Goal: Transaction & Acquisition: Purchase product/service

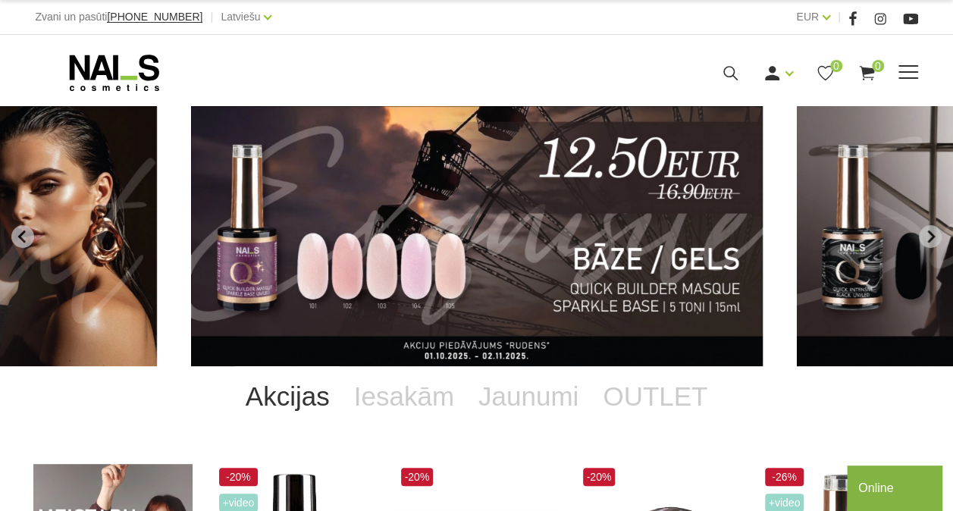
click at [908, 76] on span at bounding box center [908, 72] width 20 height 15
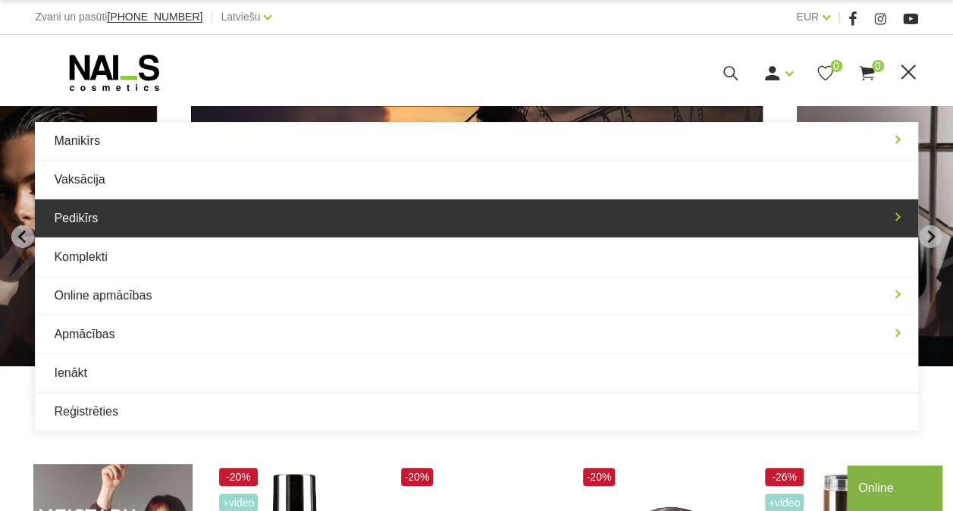
click at [445, 214] on link "Pedikīrs" at bounding box center [476, 218] width 882 height 38
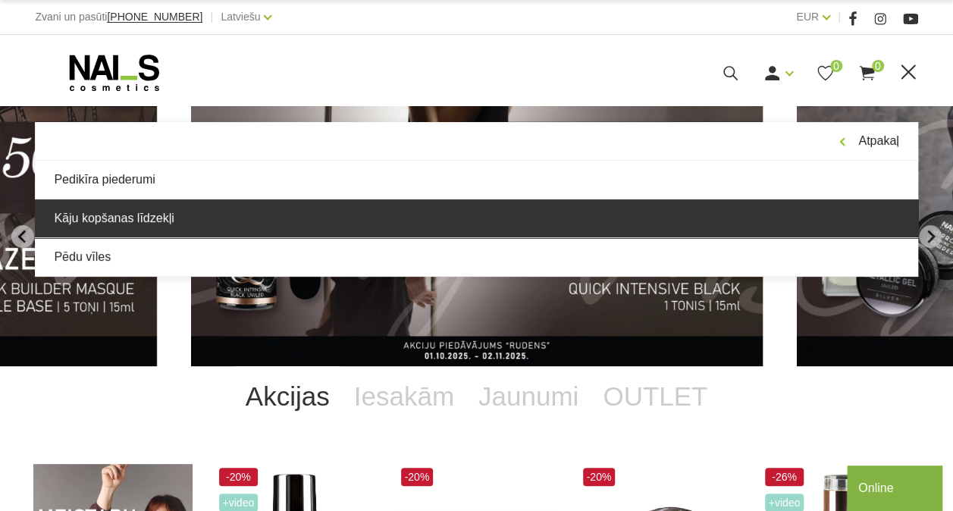
click at [368, 218] on link "Kāju kopšanas līdzekļi" at bounding box center [476, 218] width 882 height 38
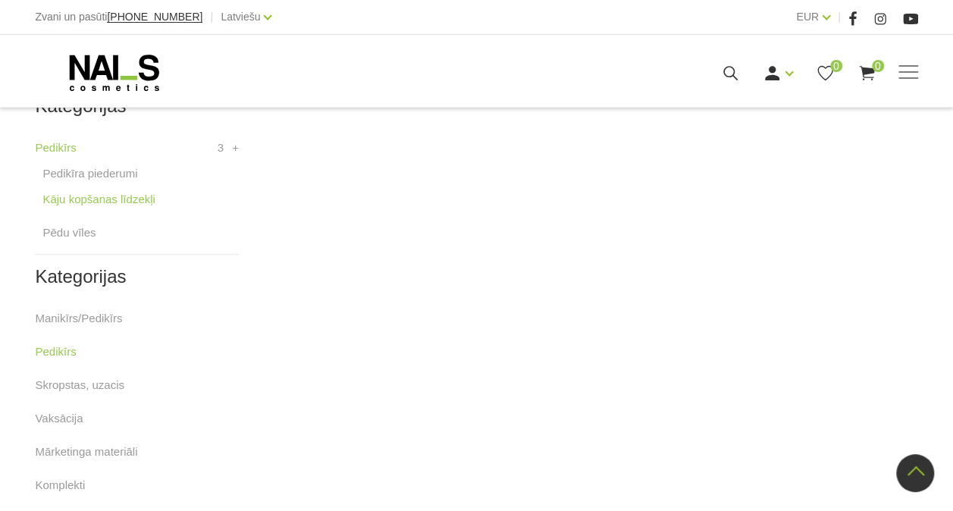
scroll to position [428, 0]
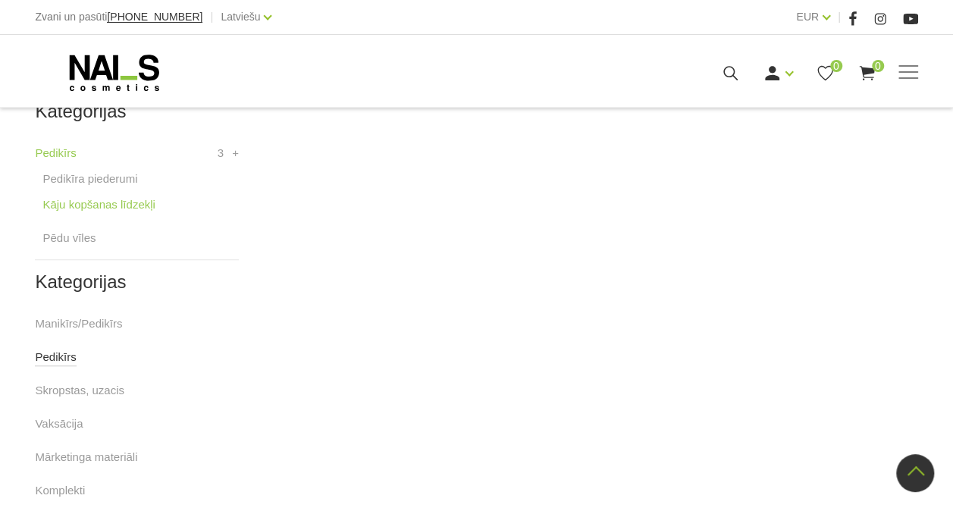
click at [59, 359] on link "Pedikīrs" at bounding box center [55, 357] width 41 height 18
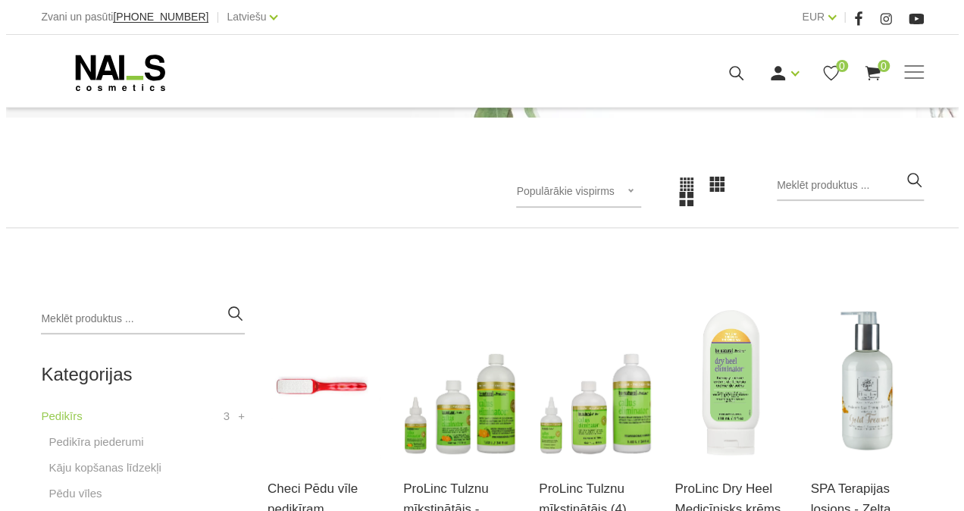
scroll to position [116, 0]
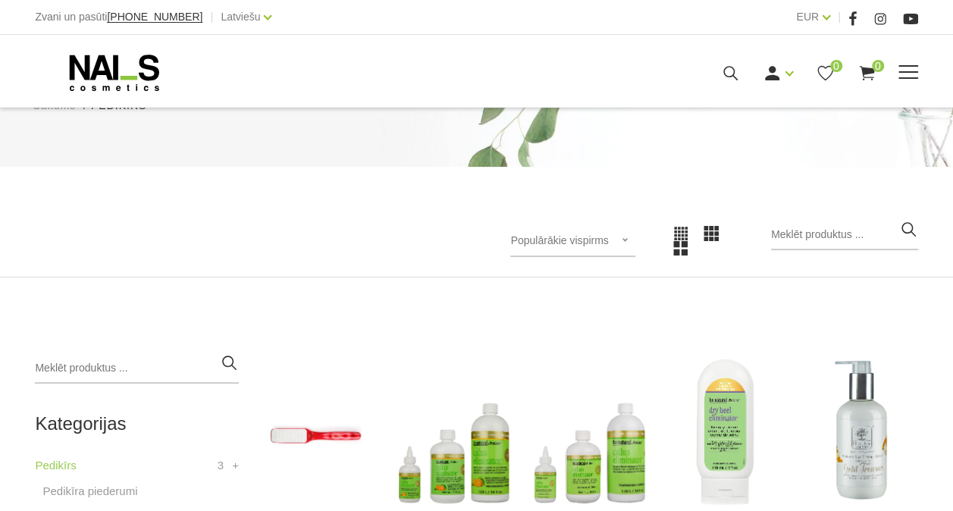
click at [909, 72] on span at bounding box center [908, 72] width 20 height 2
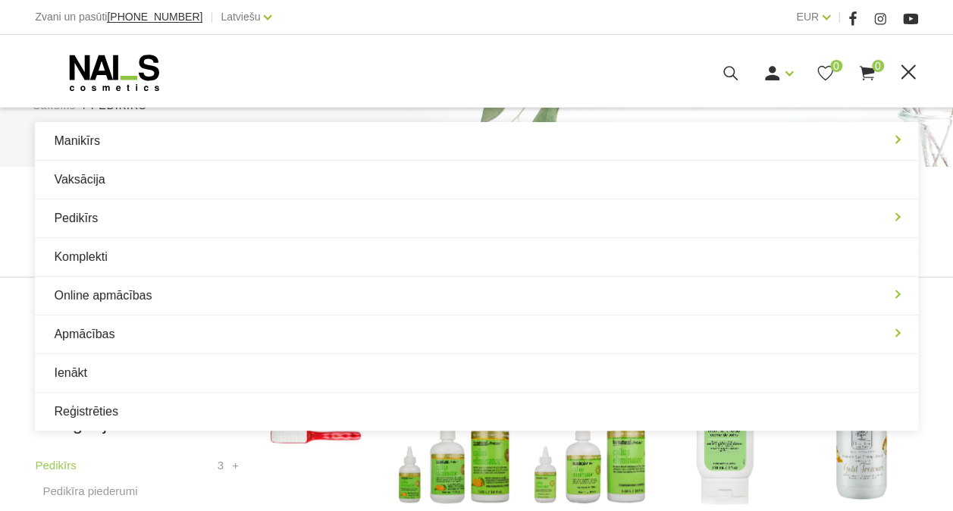
click at [731, 67] on use at bounding box center [730, 73] width 14 height 14
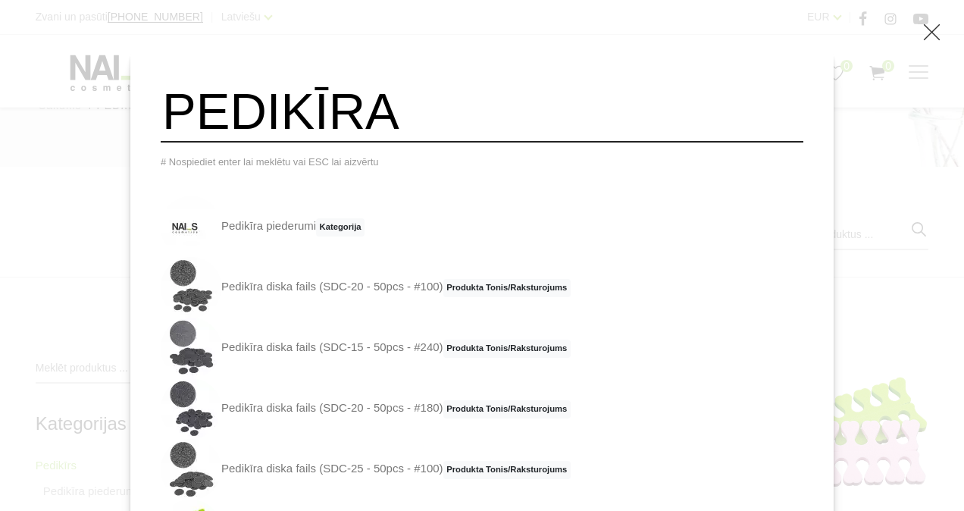
type input "PEDIKĪRA"
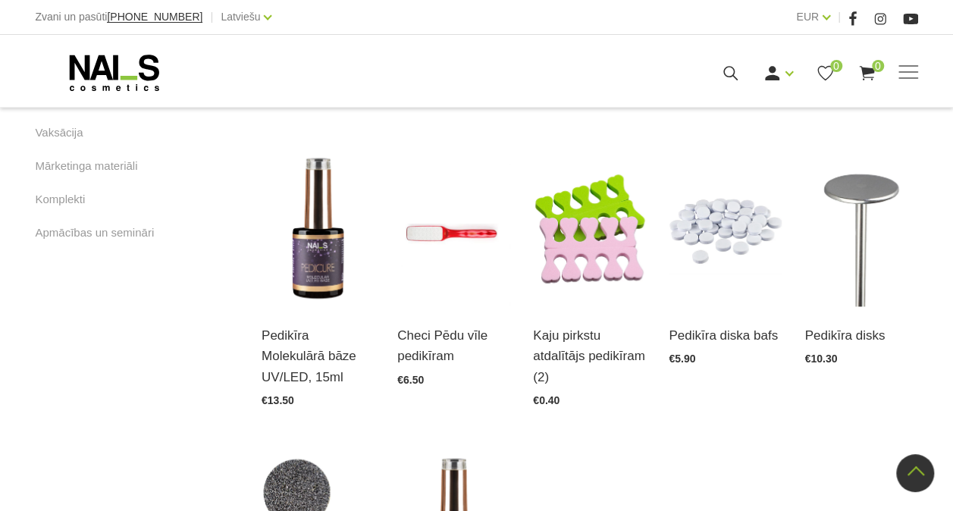
scroll to position [908, 0]
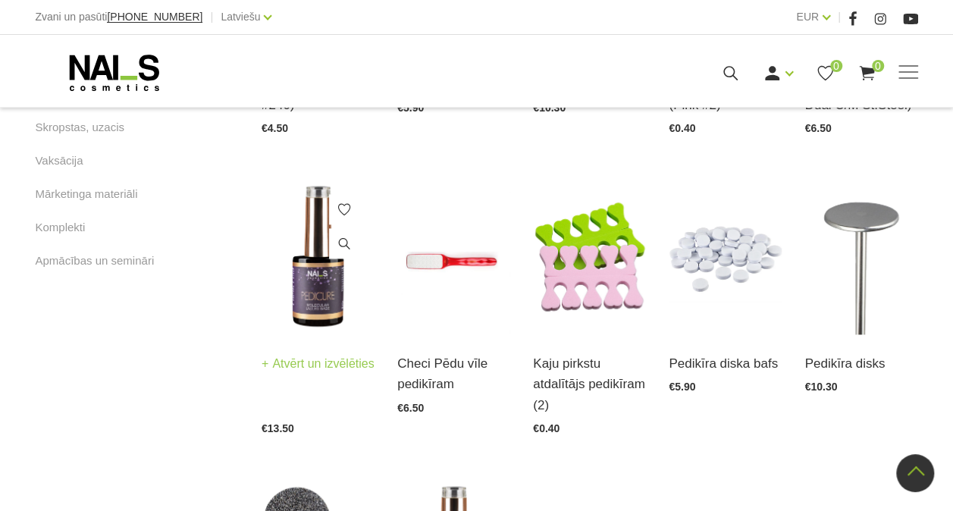
click at [328, 270] on img at bounding box center [318, 256] width 113 height 155
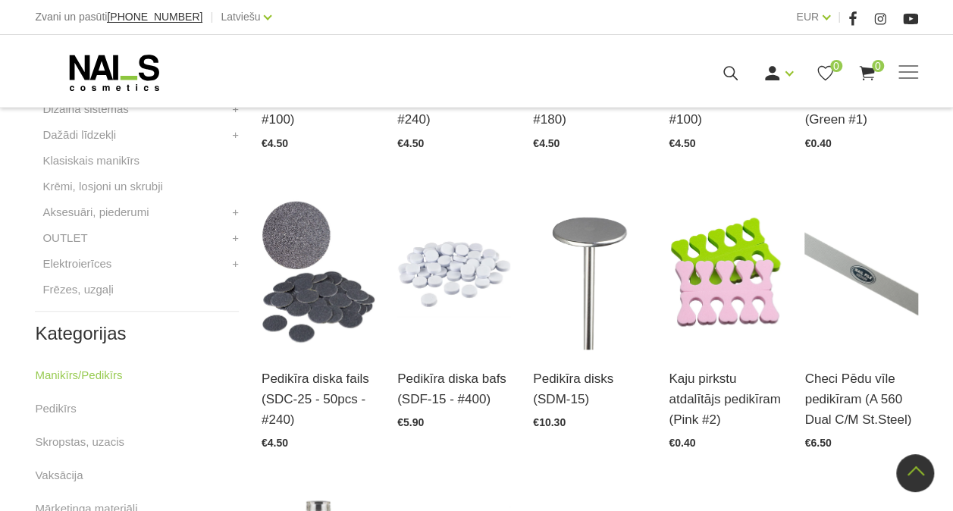
scroll to position [578, 0]
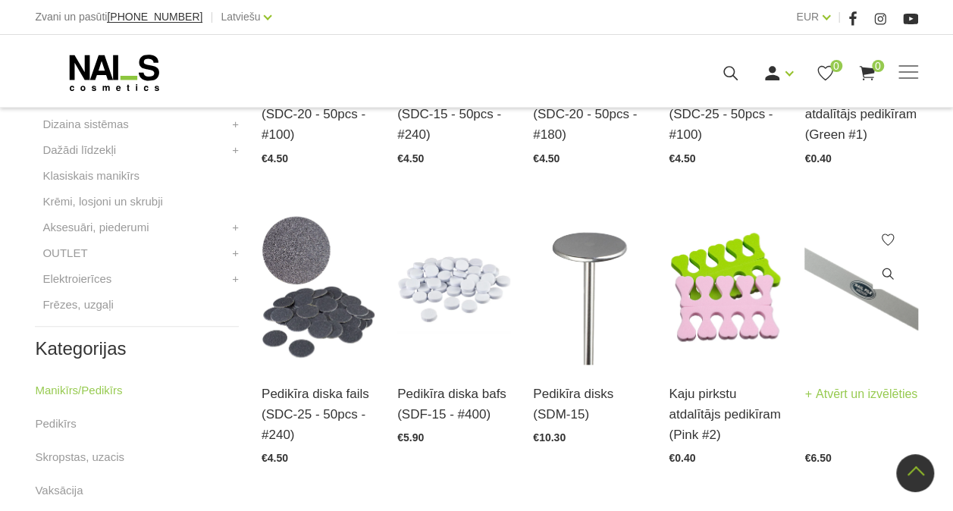
click at [860, 312] on img at bounding box center [860, 286] width 113 height 155
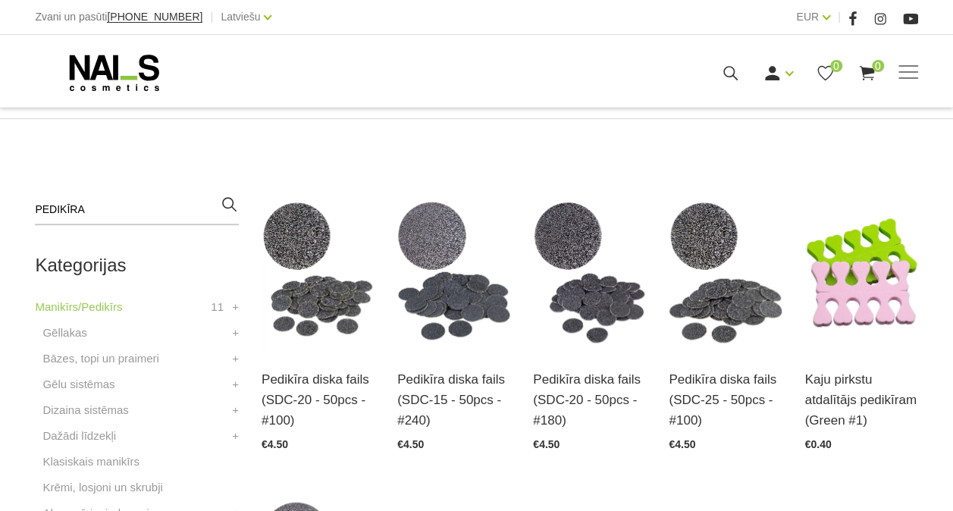
scroll to position [323, 0]
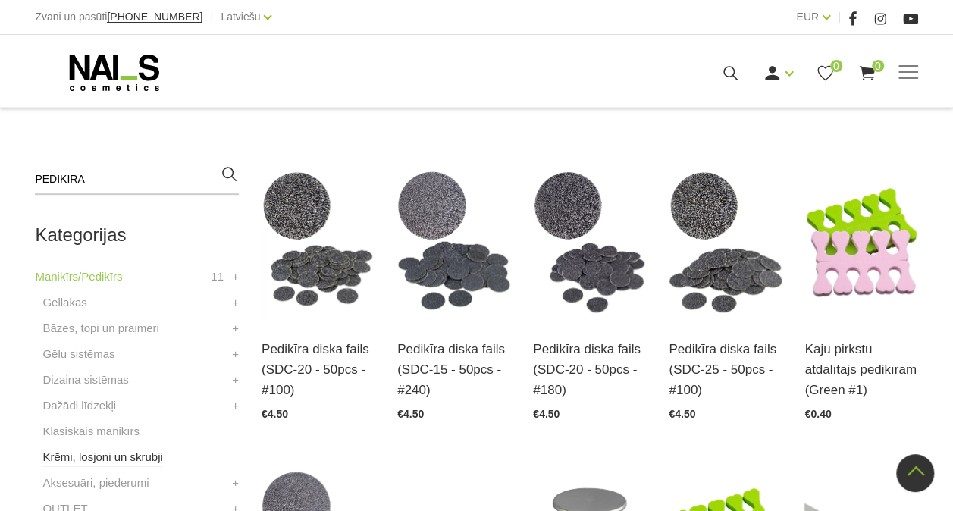
click at [147, 453] on link "Krēmi, losjoni un skrubji" at bounding box center [102, 457] width 120 height 18
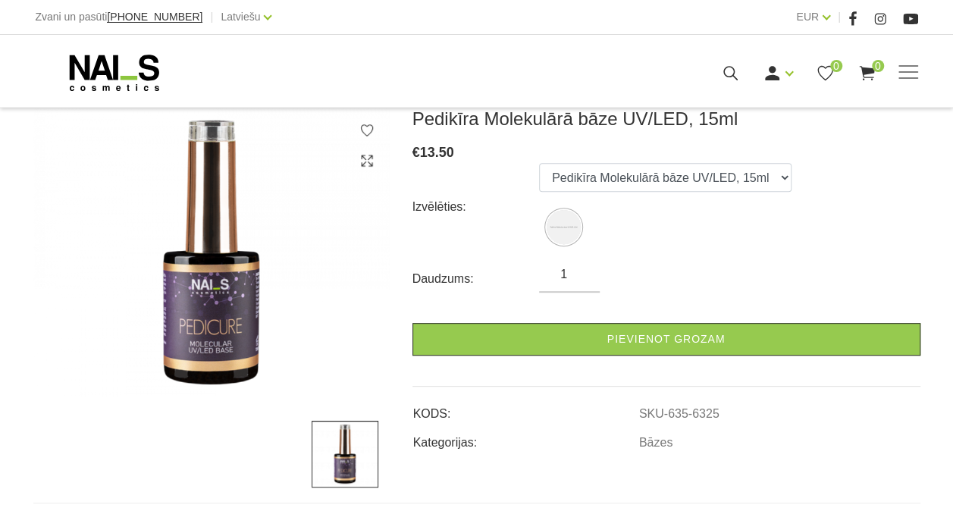
scroll to position [216, 0]
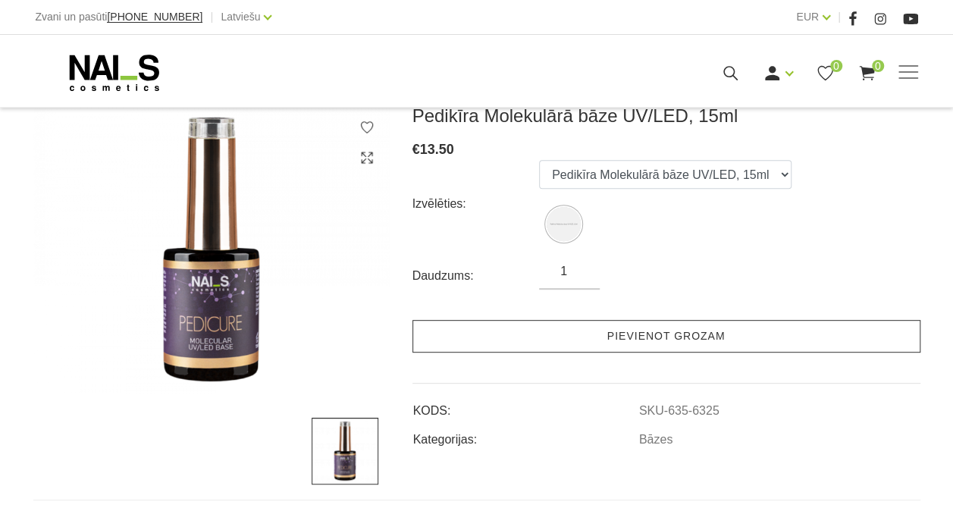
click at [681, 329] on link "Pievienot grozam" at bounding box center [666, 336] width 508 height 33
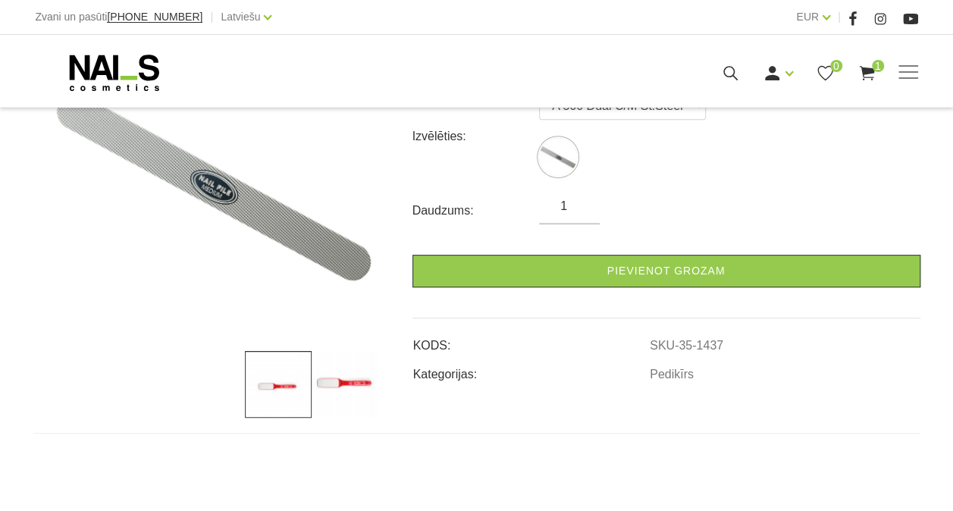
scroll to position [277, 0]
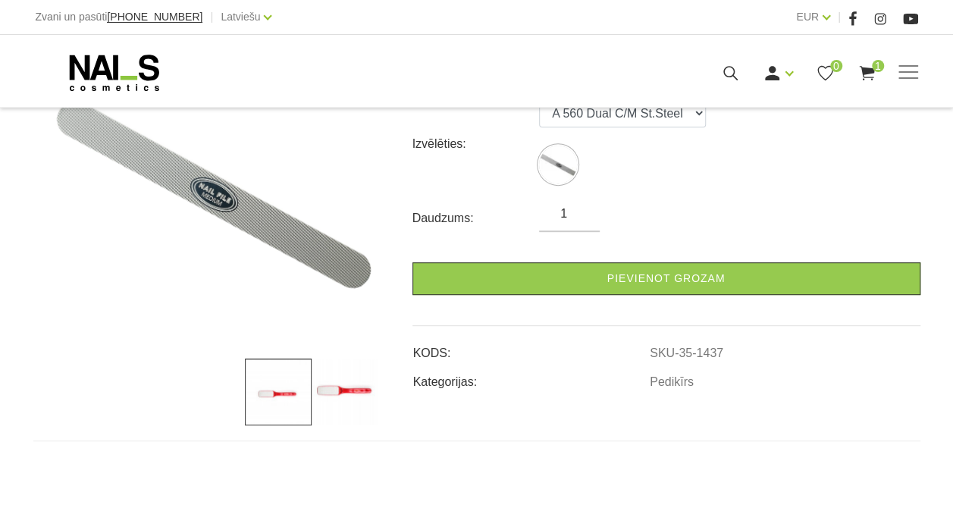
click at [362, 386] on img at bounding box center [345, 392] width 67 height 67
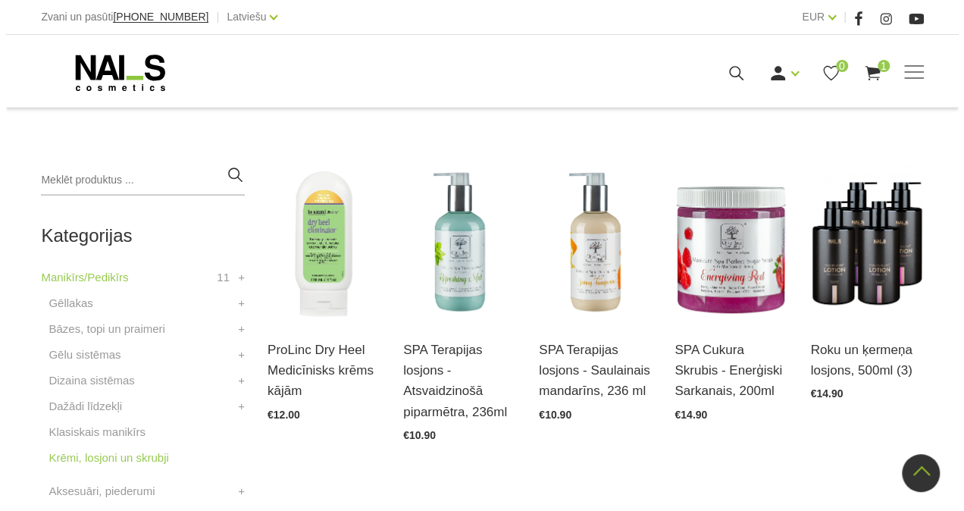
scroll to position [281, 0]
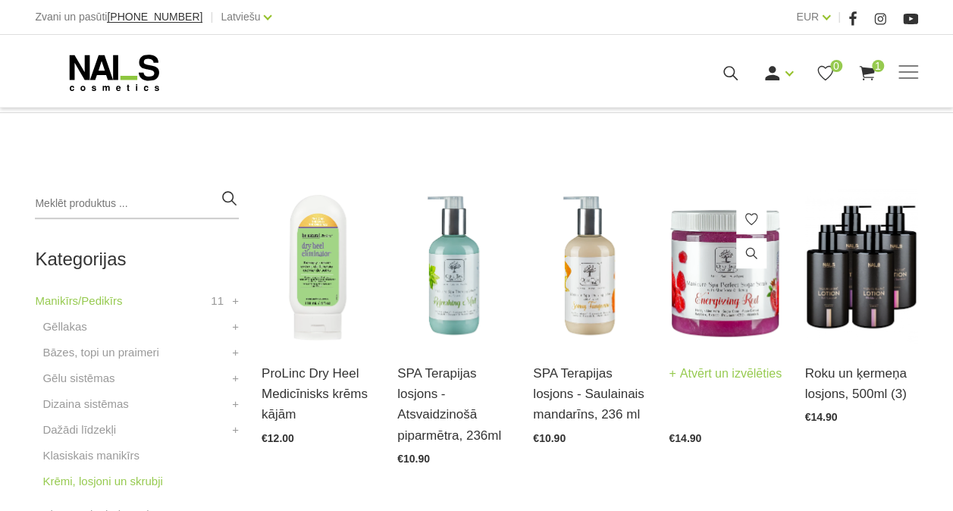
click at [717, 285] on img at bounding box center [725, 266] width 113 height 155
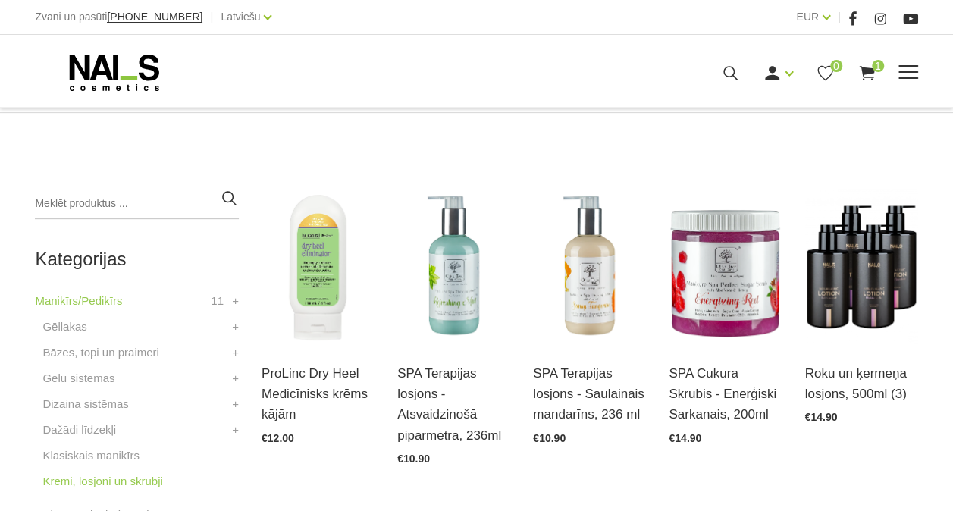
click at [727, 76] on use at bounding box center [730, 73] width 14 height 14
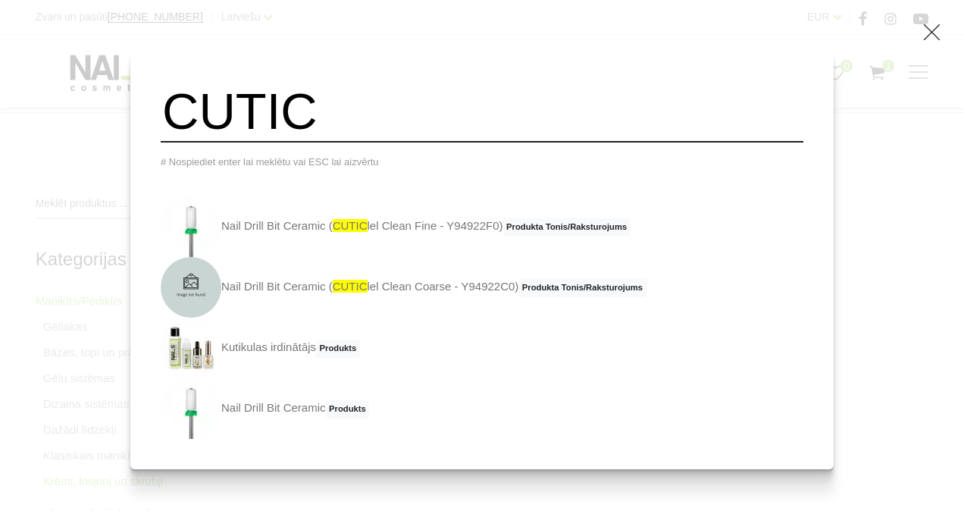
drag, startPoint x: 322, startPoint y: 117, endPoint x: 157, endPoint y: 132, distance: 166.0
click at [157, 132] on div "CUTIC # Nospiediet enter lai meklētu vai ESC lai aizvērtu Nail Drill Bit Cerami…" at bounding box center [482, 255] width 964 height 511
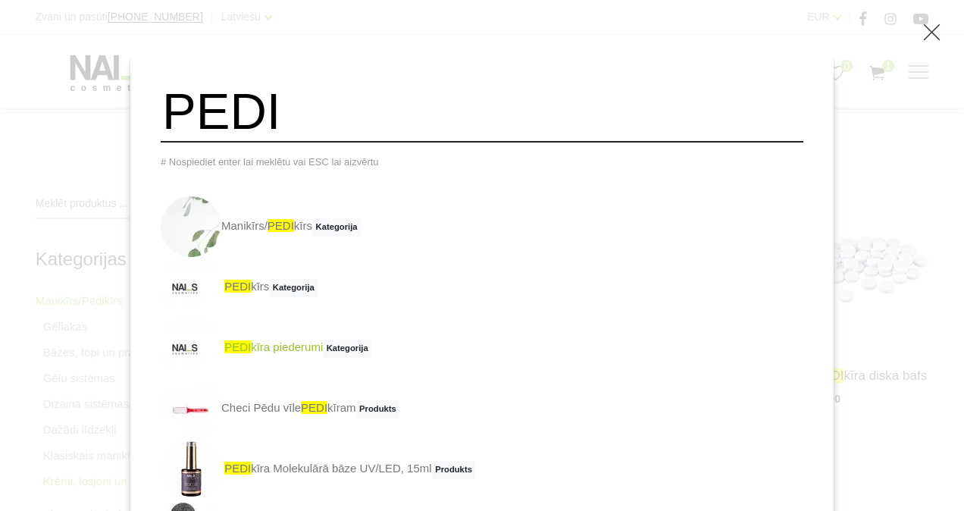
type input "PEDI"
click at [251, 353] on span "PEDI" at bounding box center [237, 346] width 27 height 13
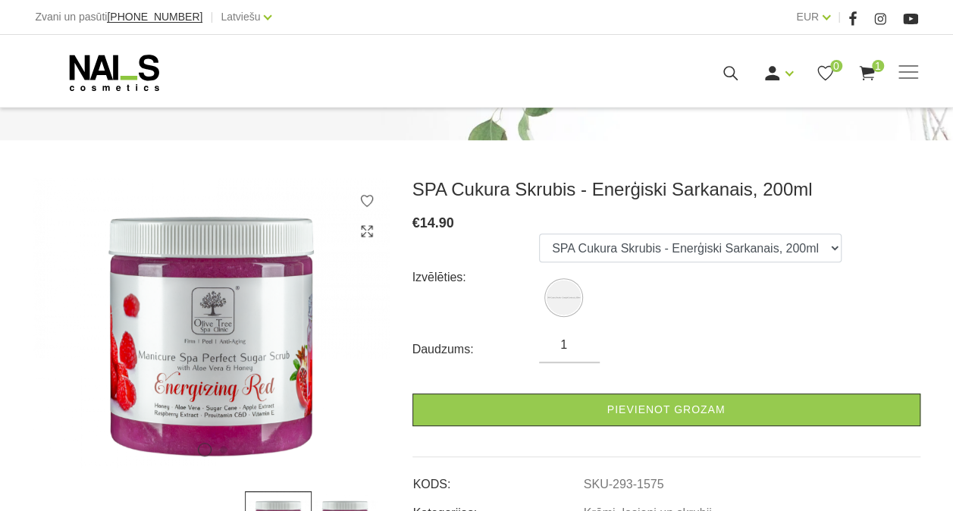
scroll to position [258, 0]
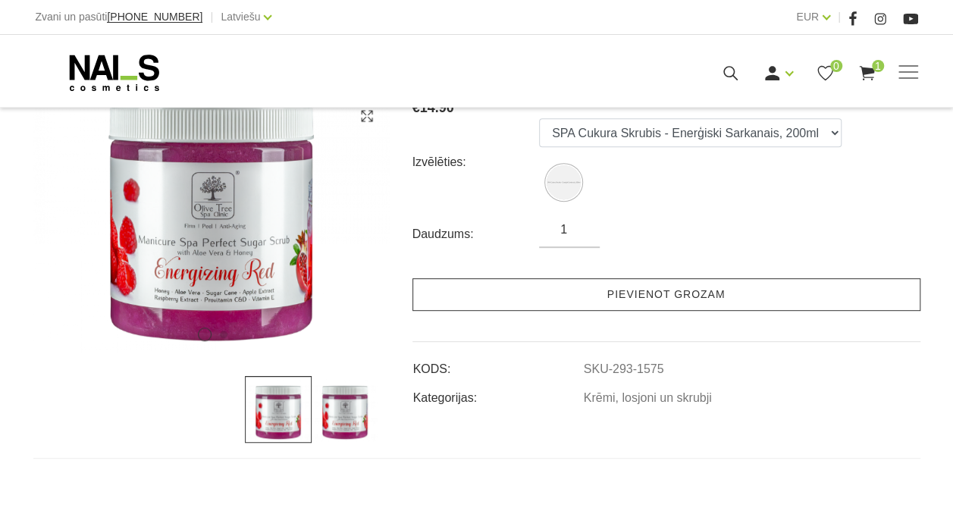
click at [650, 290] on link "Pievienot grozam" at bounding box center [666, 294] width 508 height 33
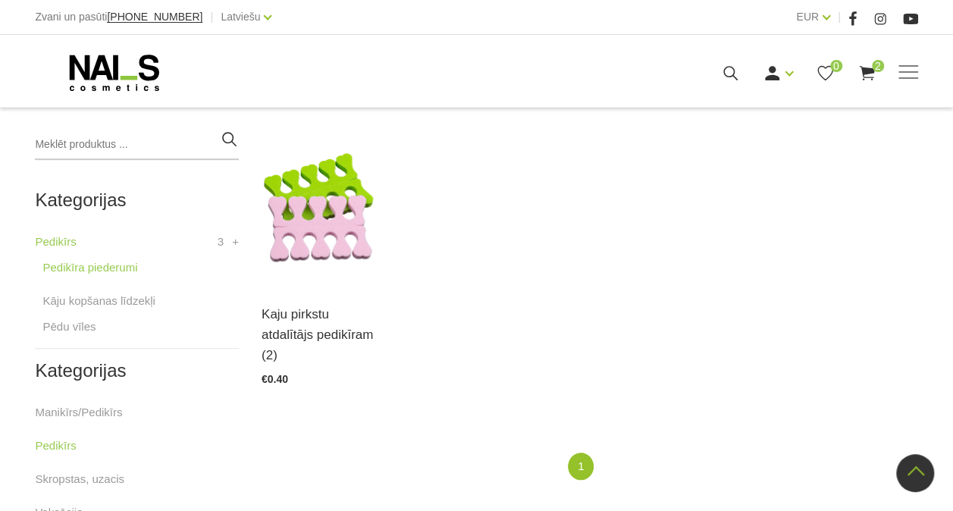
scroll to position [335, 0]
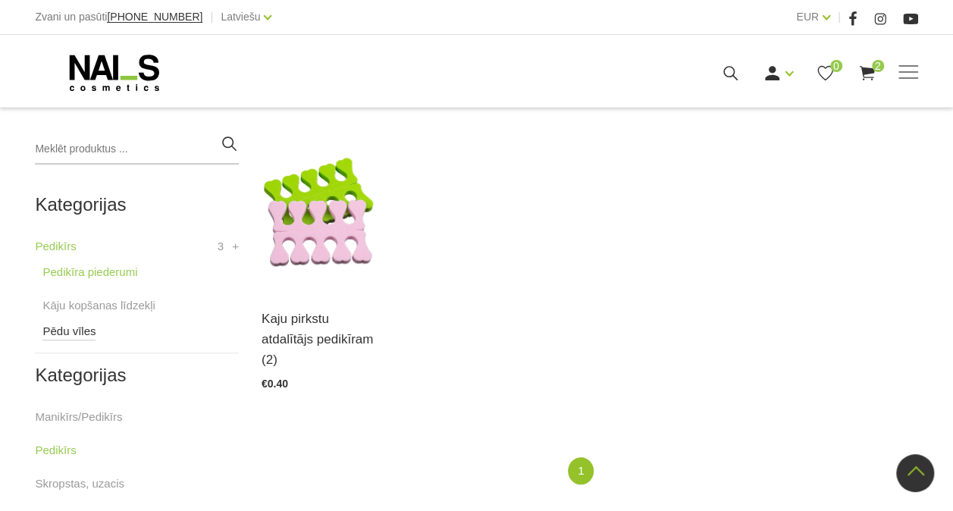
click at [49, 329] on link "Pēdu vīles" at bounding box center [68, 331] width 53 height 18
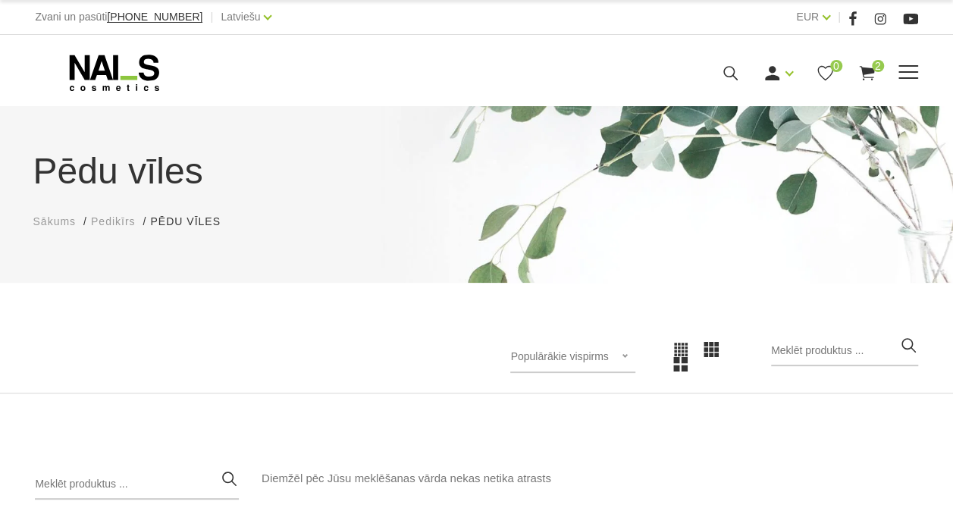
click at [873, 71] on use at bounding box center [866, 73] width 15 height 14
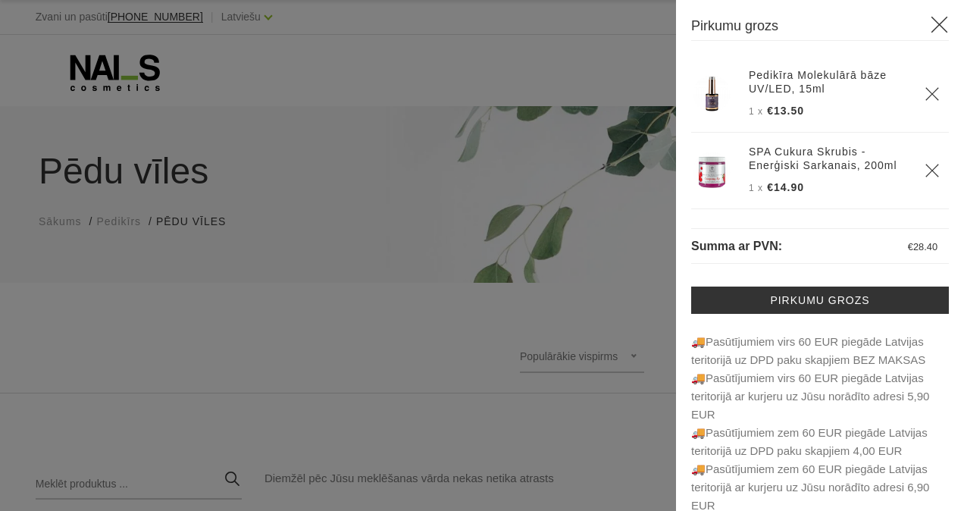
click at [573, 422] on div at bounding box center [482, 255] width 964 height 511
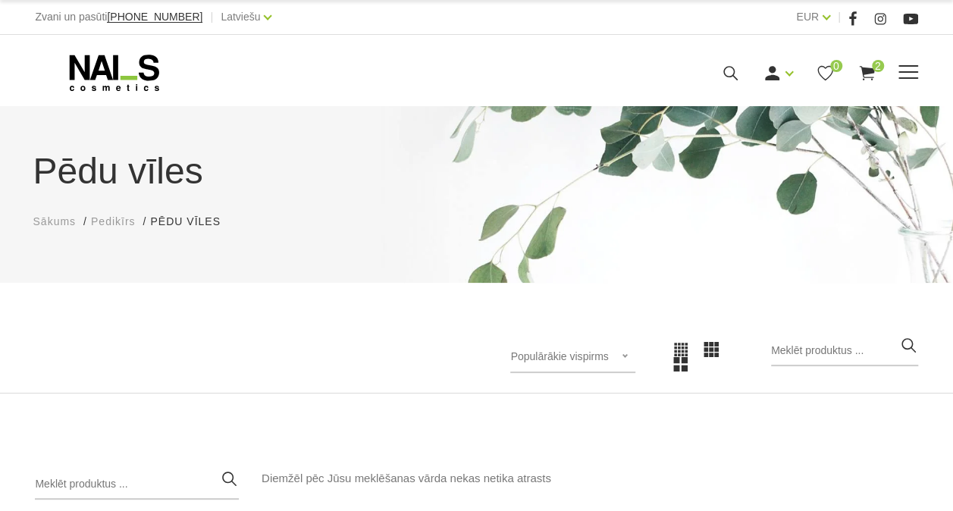
click at [911, 71] on span at bounding box center [908, 72] width 20 height 2
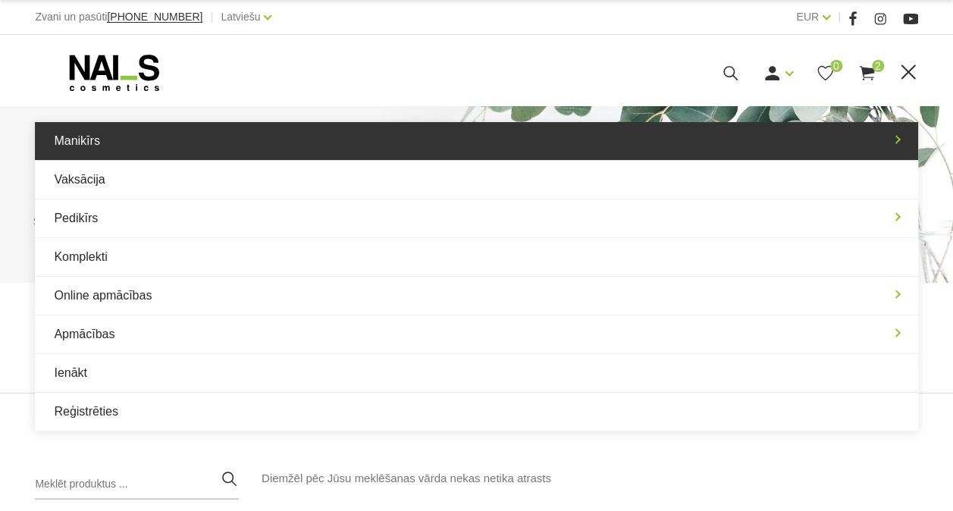
click at [277, 144] on link "Manikīrs" at bounding box center [476, 141] width 882 height 38
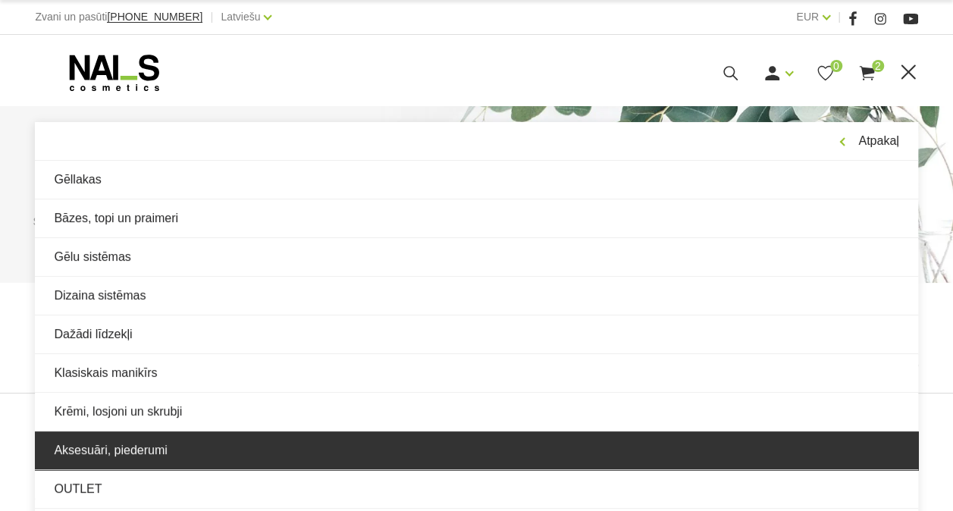
click at [183, 447] on link "Aksesuāri, piederumi" at bounding box center [476, 450] width 882 height 38
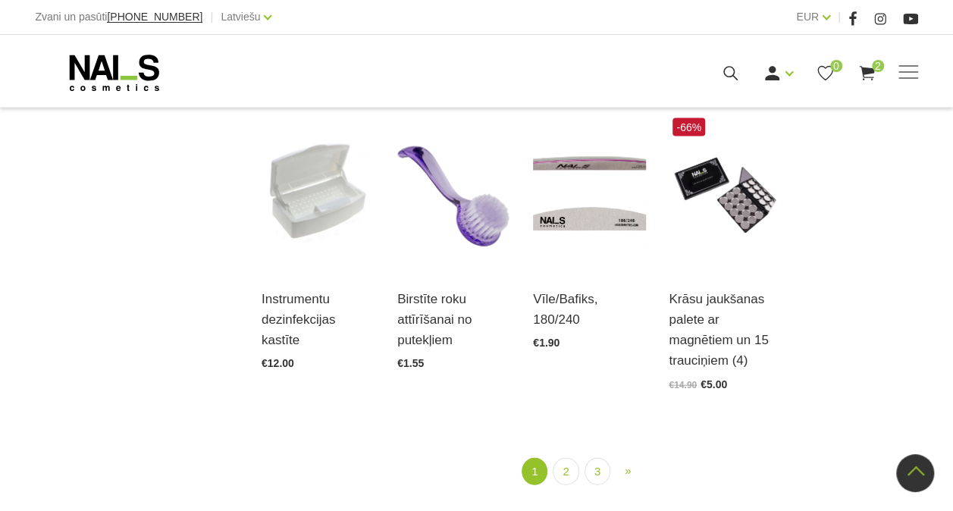
scroll to position [1598, 0]
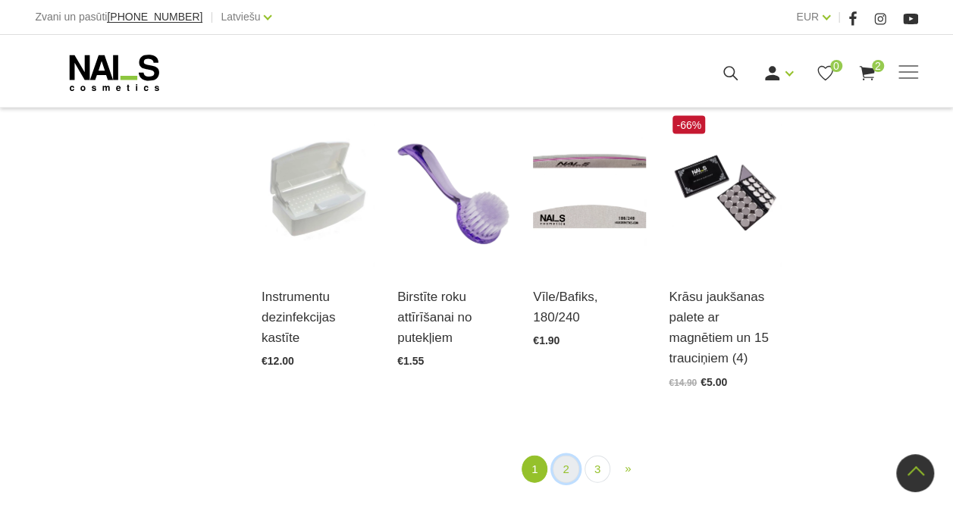
click at [570, 472] on link "2" at bounding box center [566, 470] width 26 height 28
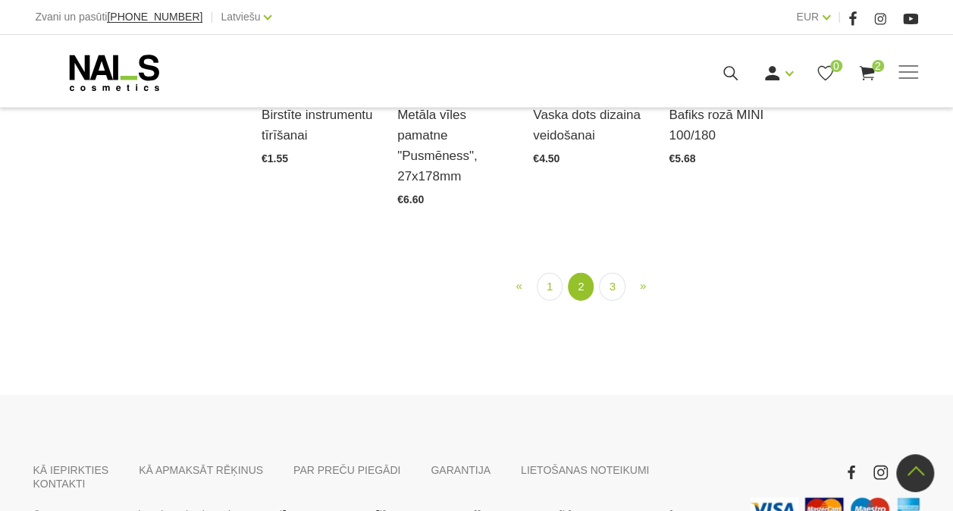
scroll to position [1600, 0]
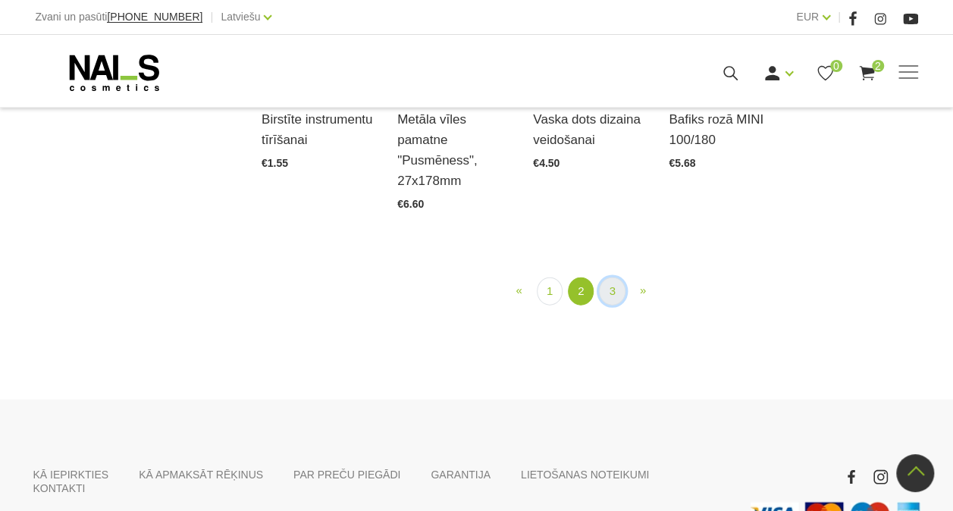
click at [613, 306] on link "3" at bounding box center [612, 291] width 26 height 28
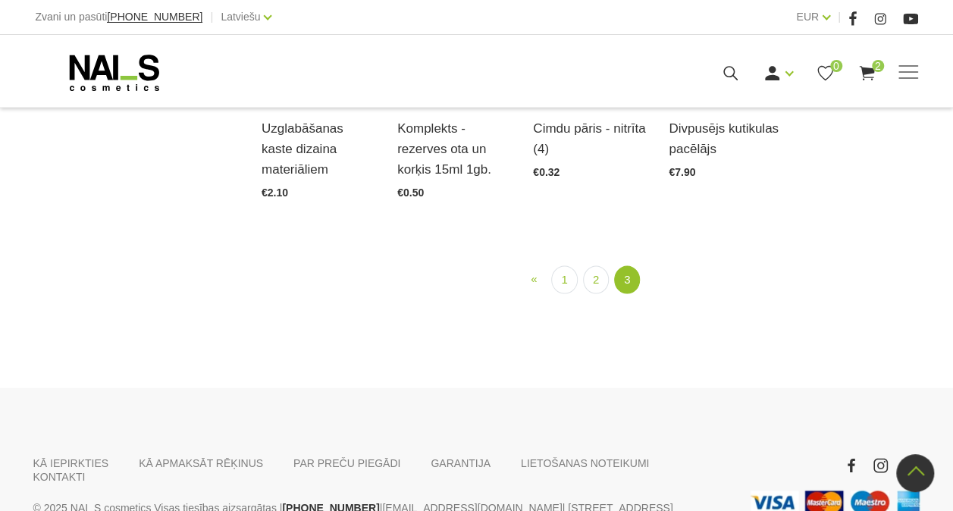
scroll to position [1463, 0]
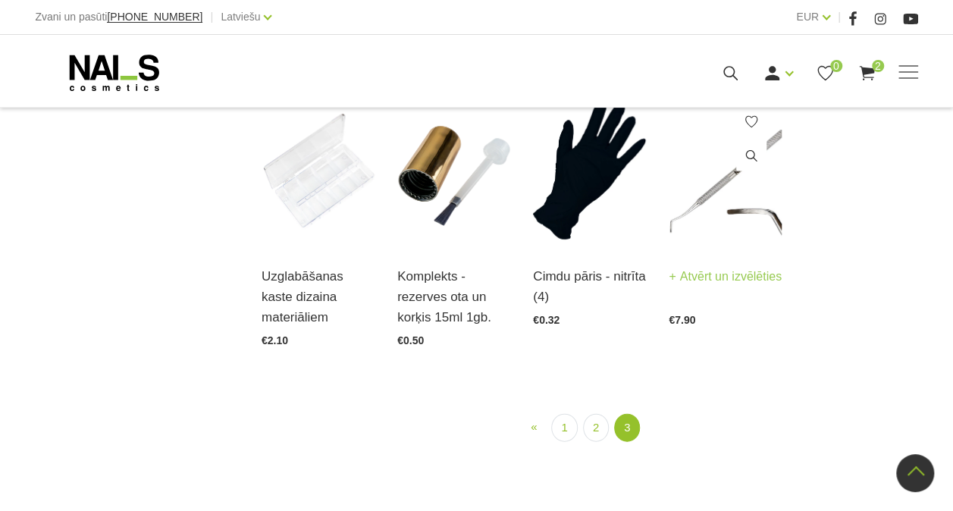
click at [752, 247] on img at bounding box center [725, 169] width 113 height 155
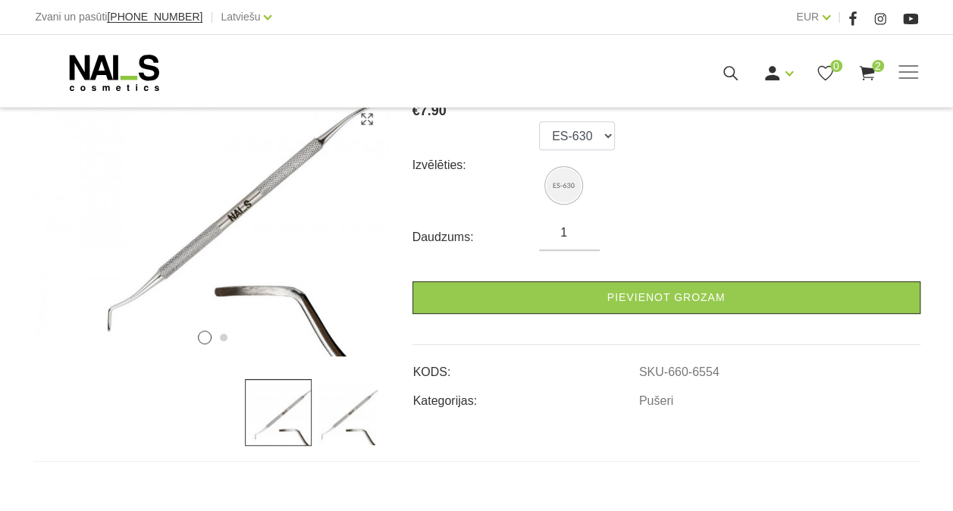
scroll to position [252, 0]
